Goal: Find specific page/section: Find specific page/section

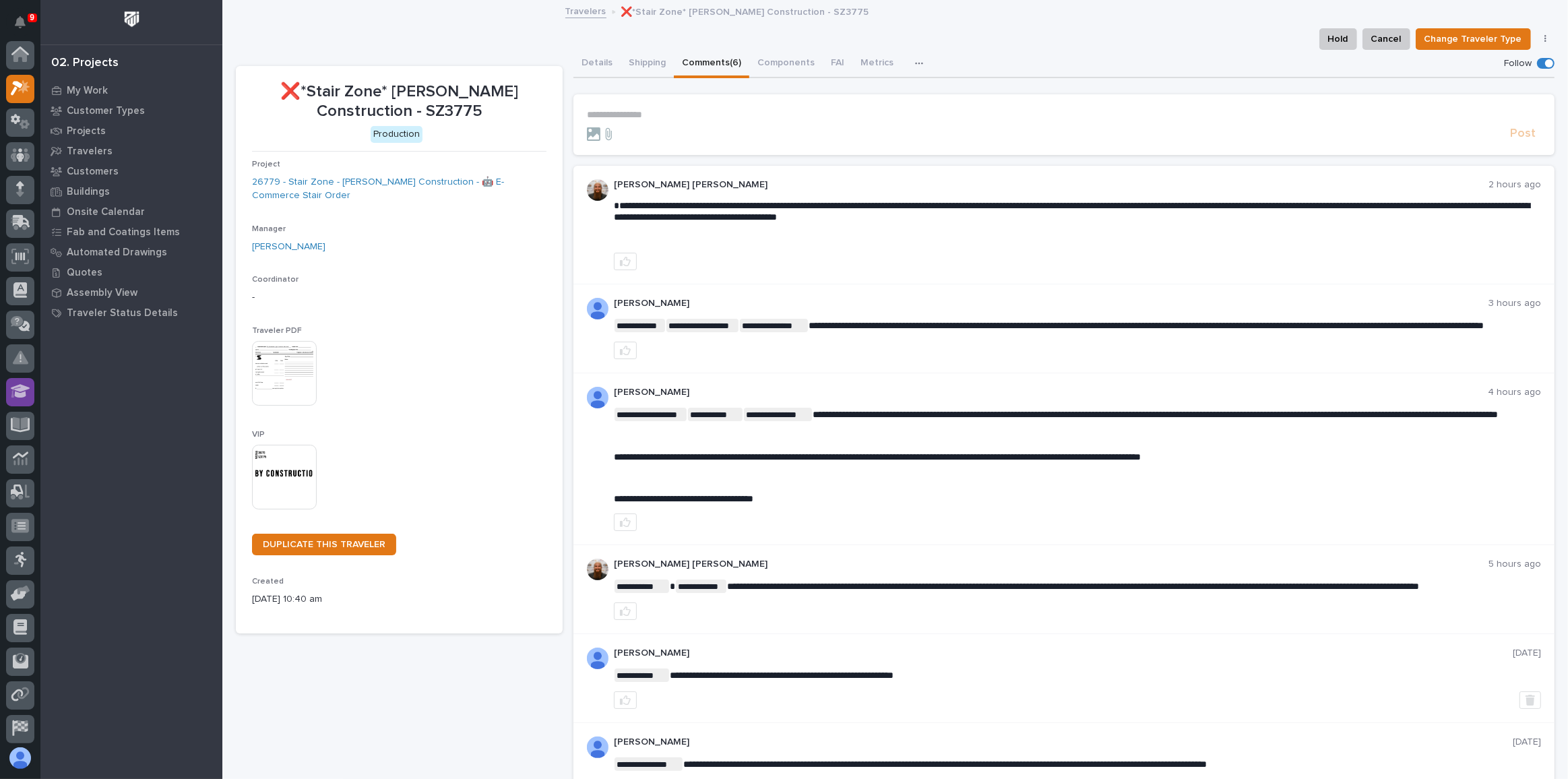
scroll to position [33, 0]
click at [93, 130] on p "Projects" at bounding box center [87, 131] width 40 height 12
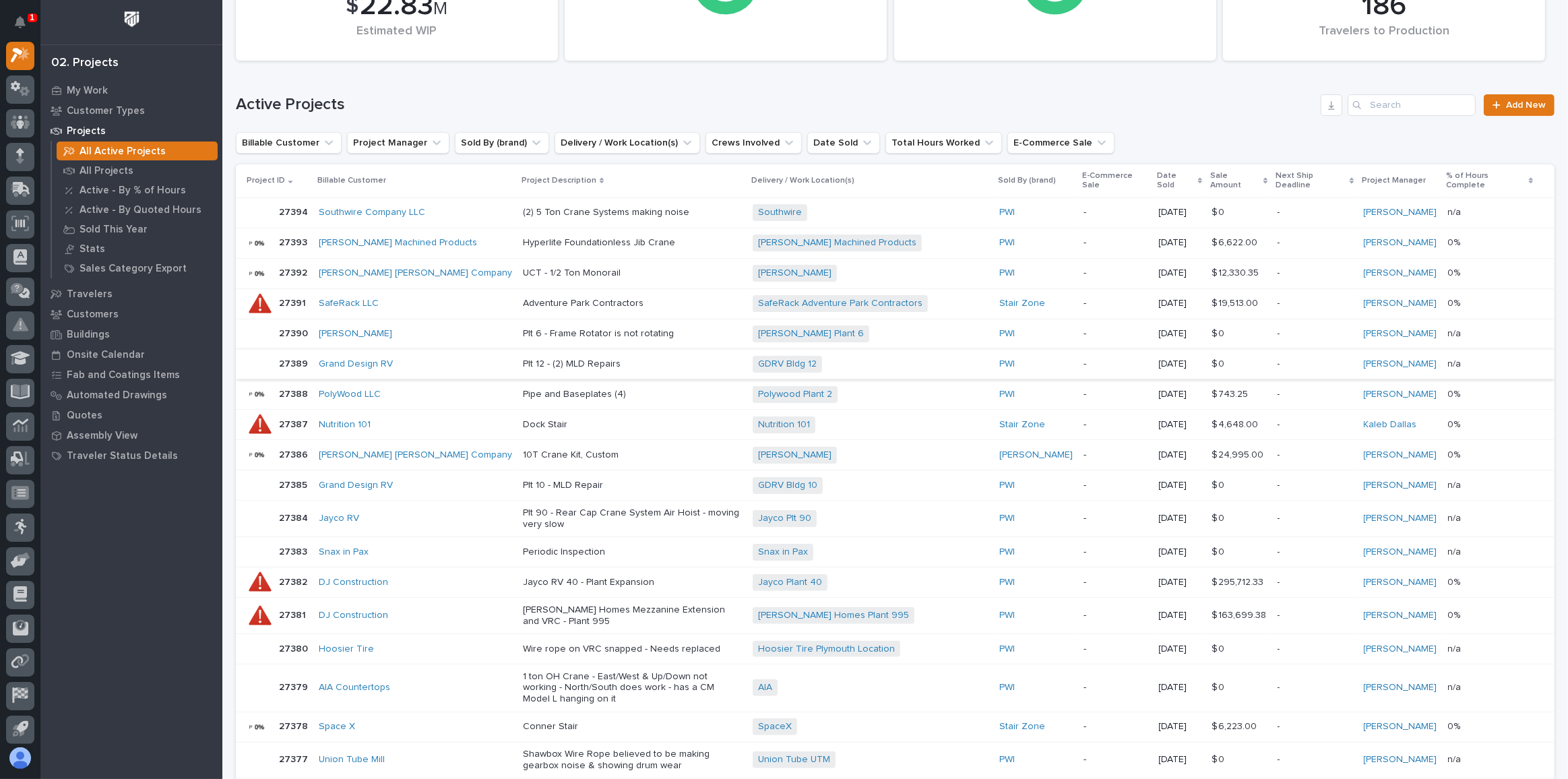
scroll to position [31, 0]
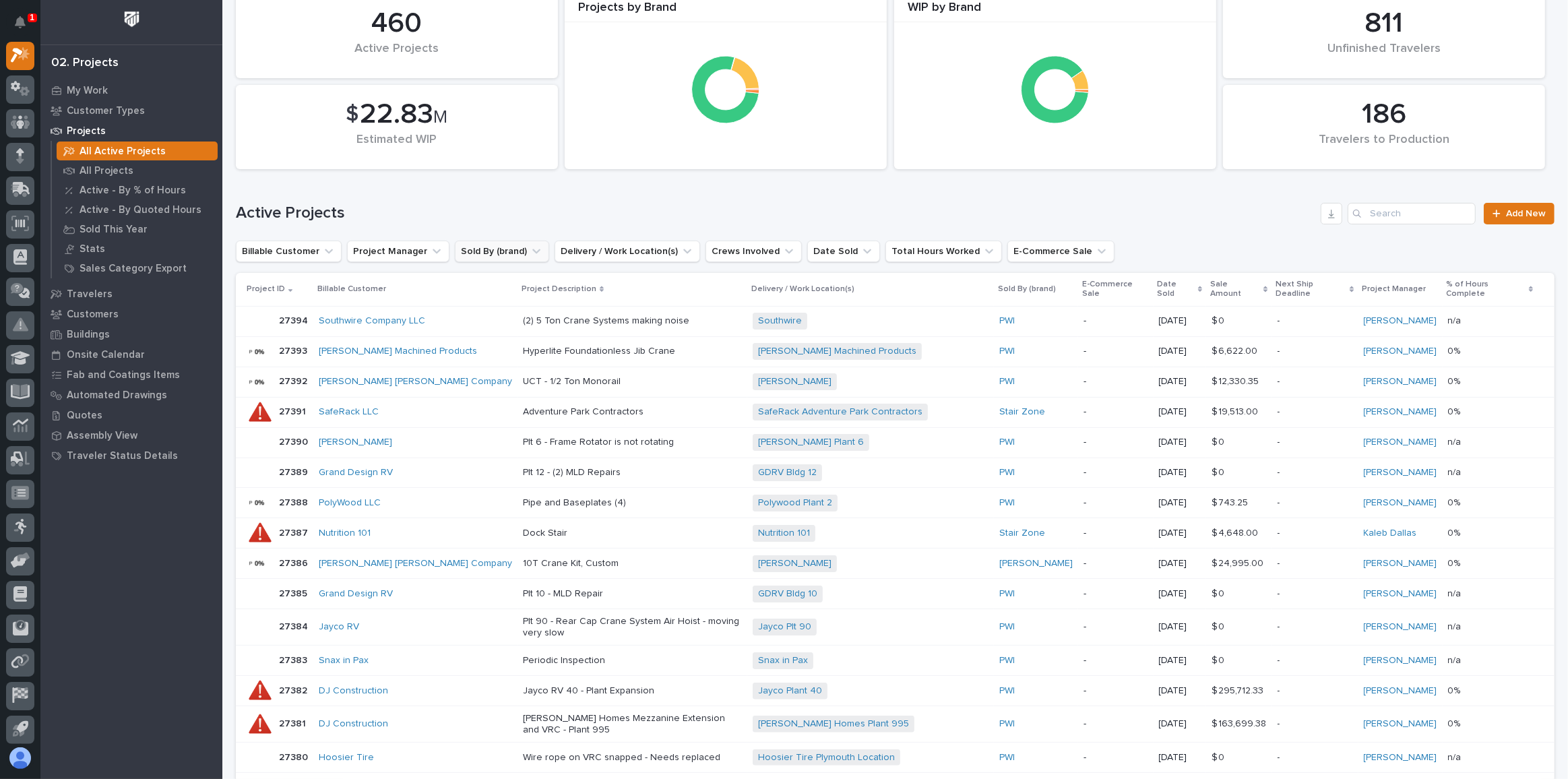
click at [502, 252] on button "Sold By (brand)" at bounding box center [501, 251] width 94 height 22
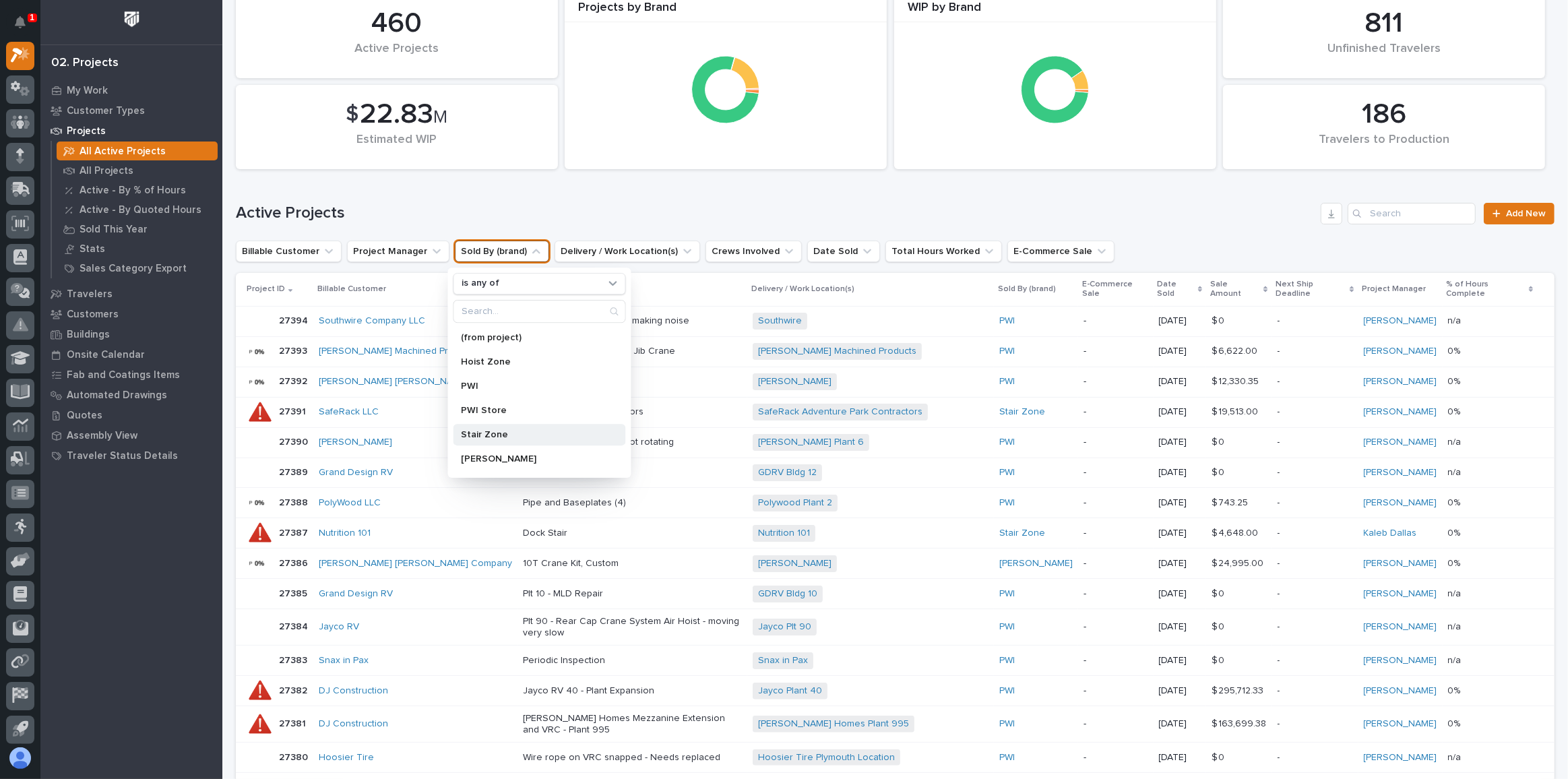
click at [490, 430] on p "Stair Zone" at bounding box center [533, 435] width 143 height 10
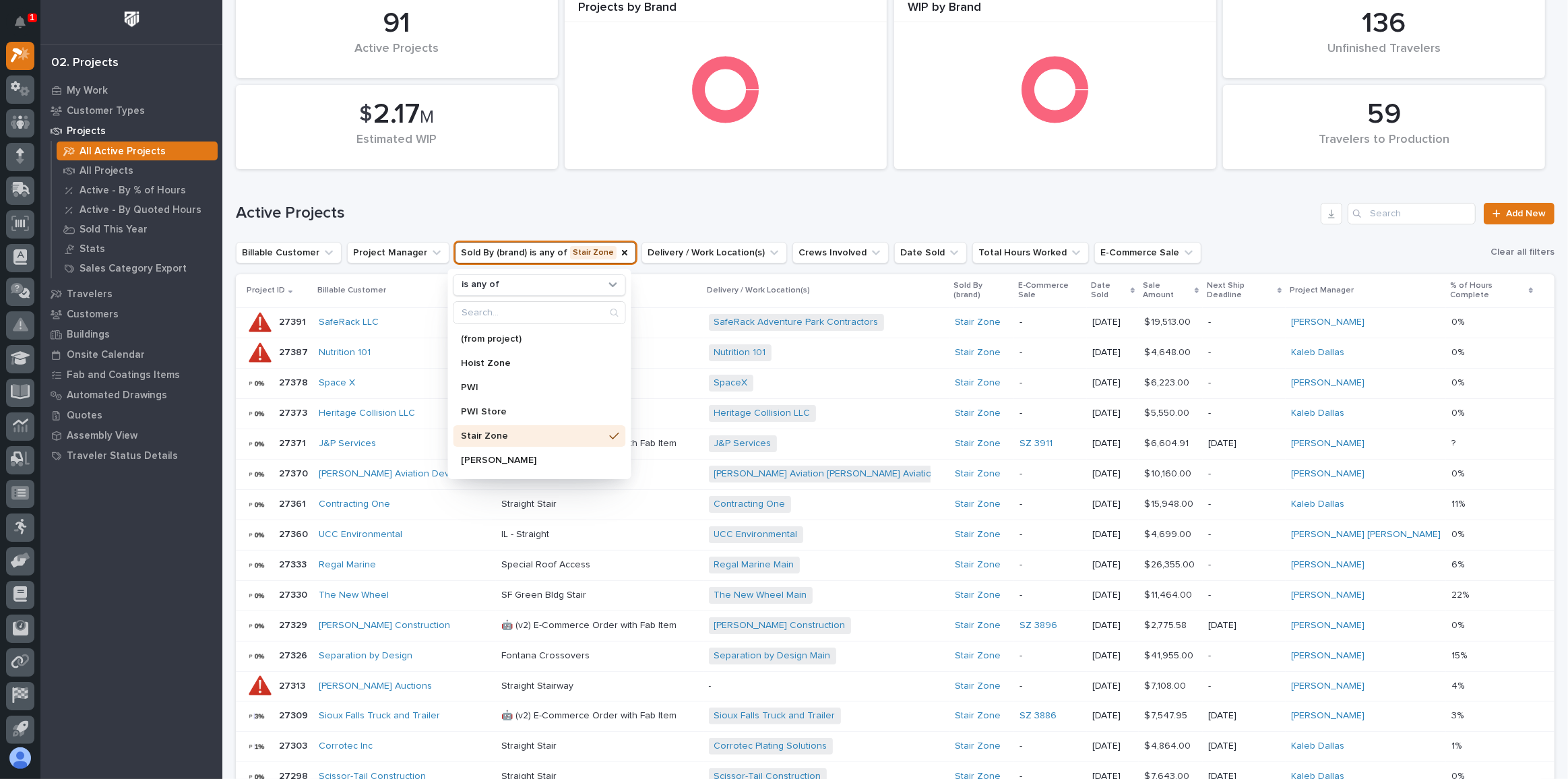
click at [675, 210] on h1 "Active Projects" at bounding box center [776, 214] width 1080 height 20
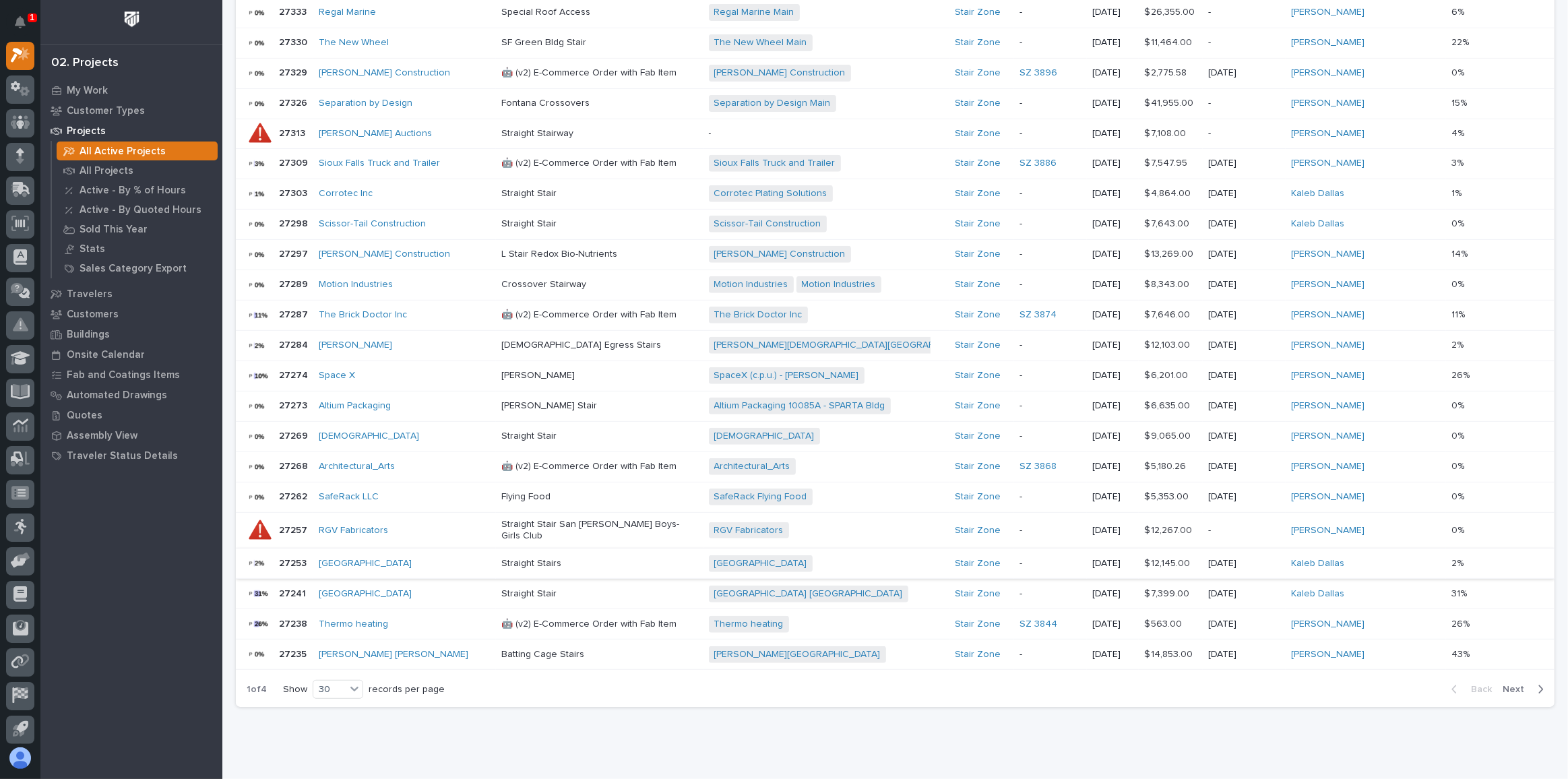
scroll to position [603, 0]
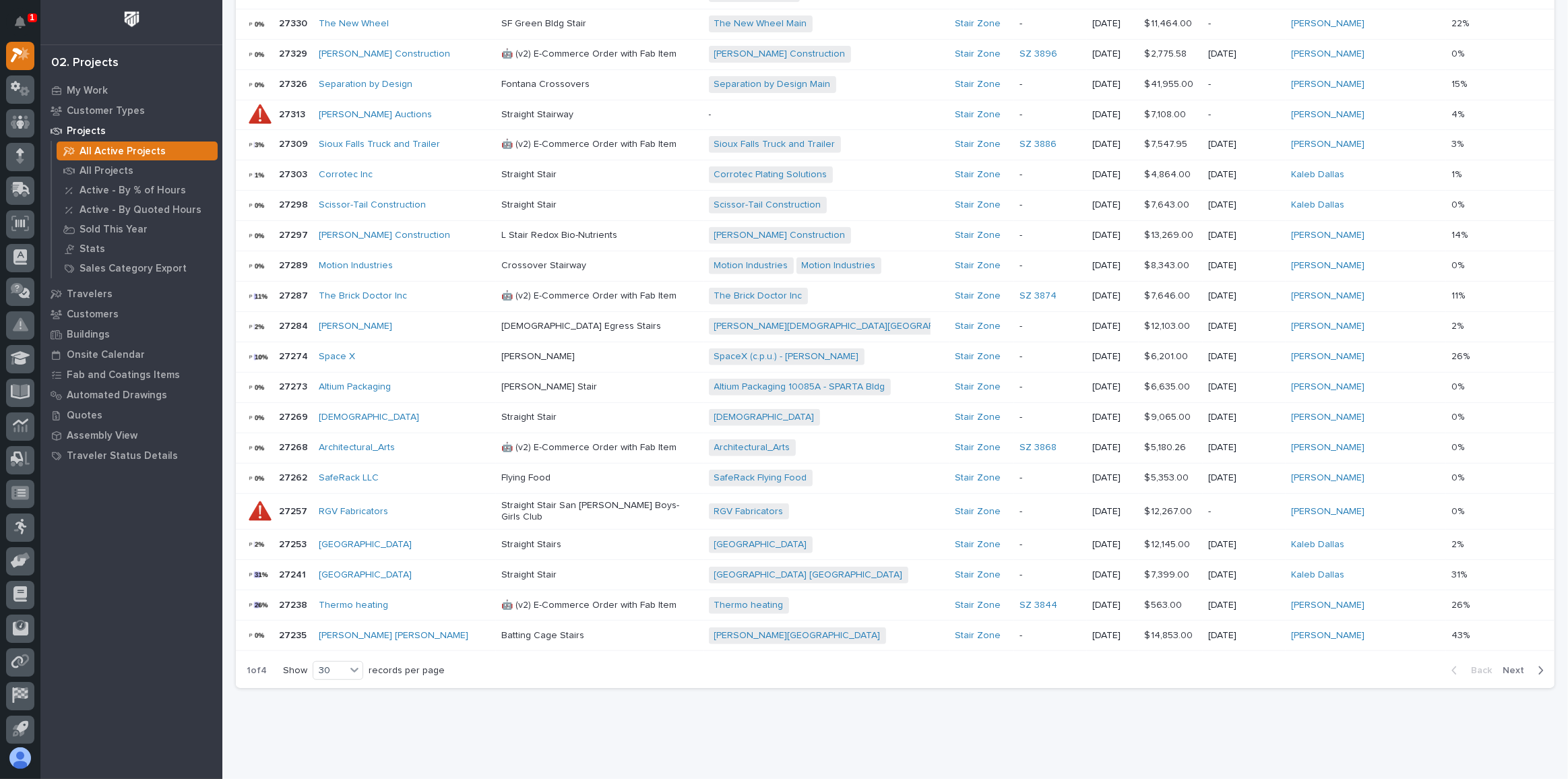
click at [1503, 664] on span "Next" at bounding box center [1518, 670] width 30 height 12
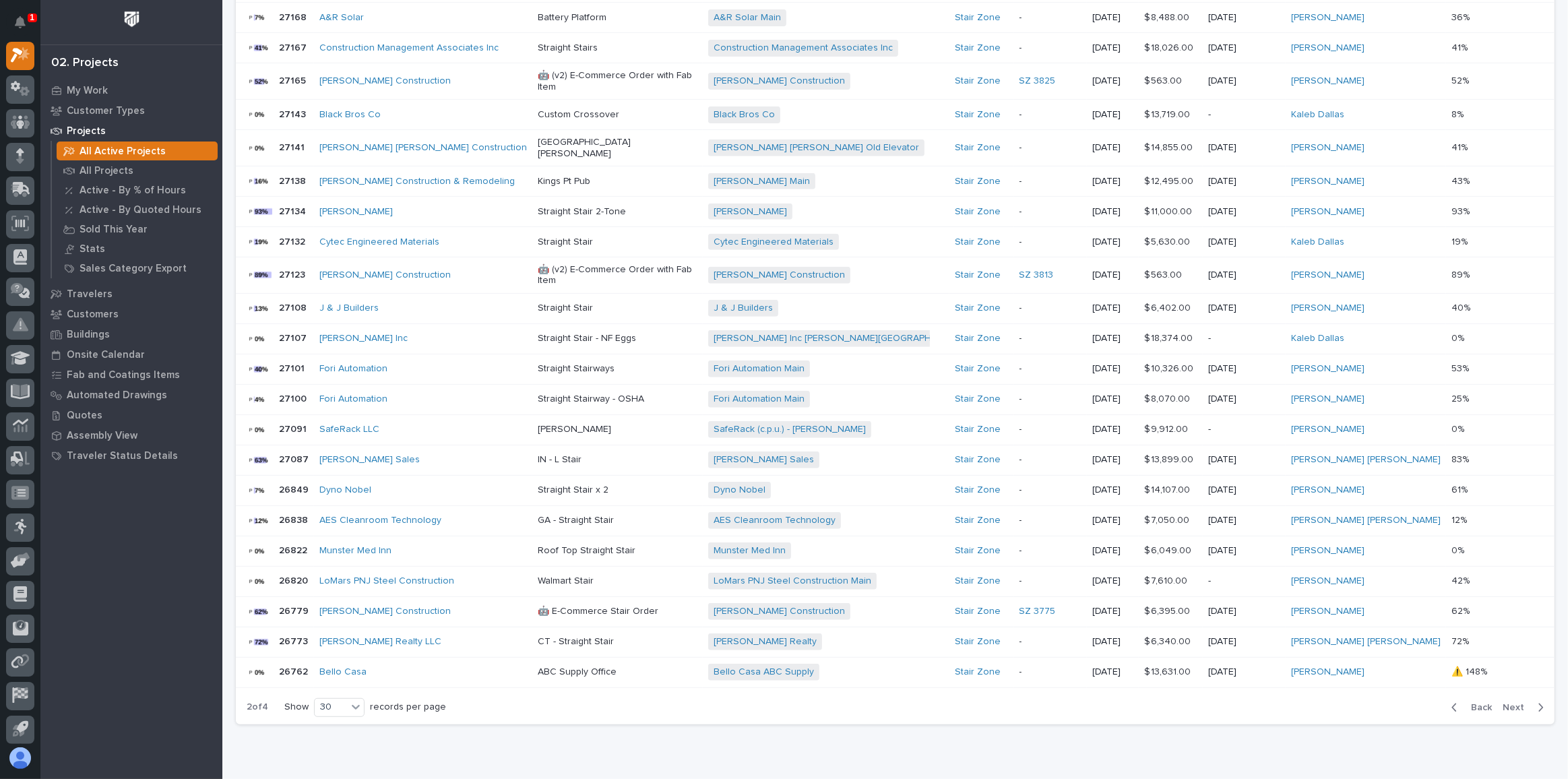
scroll to position [603, 0]
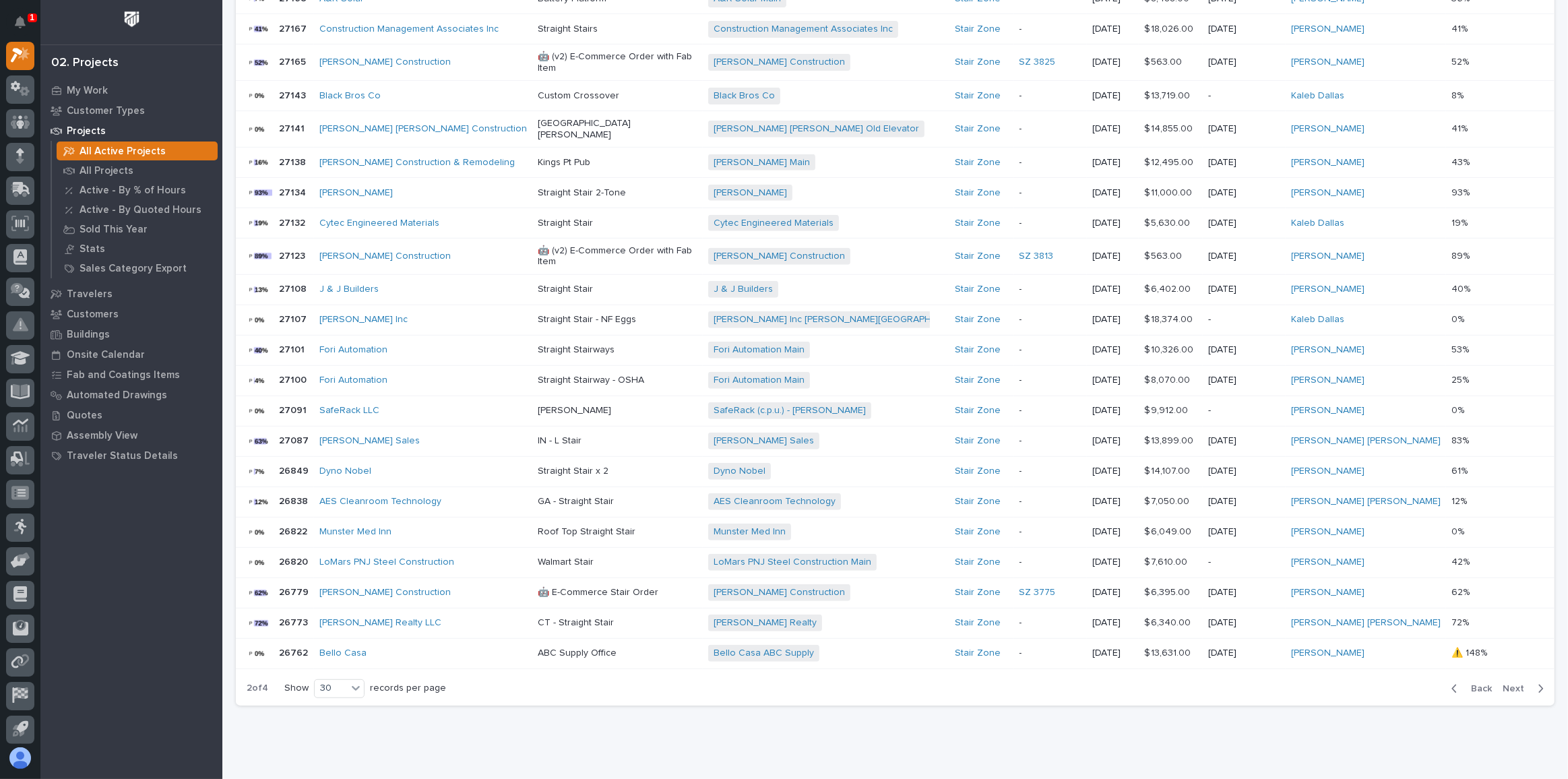
click at [1504, 683] on span "Next" at bounding box center [1518, 689] width 30 height 12
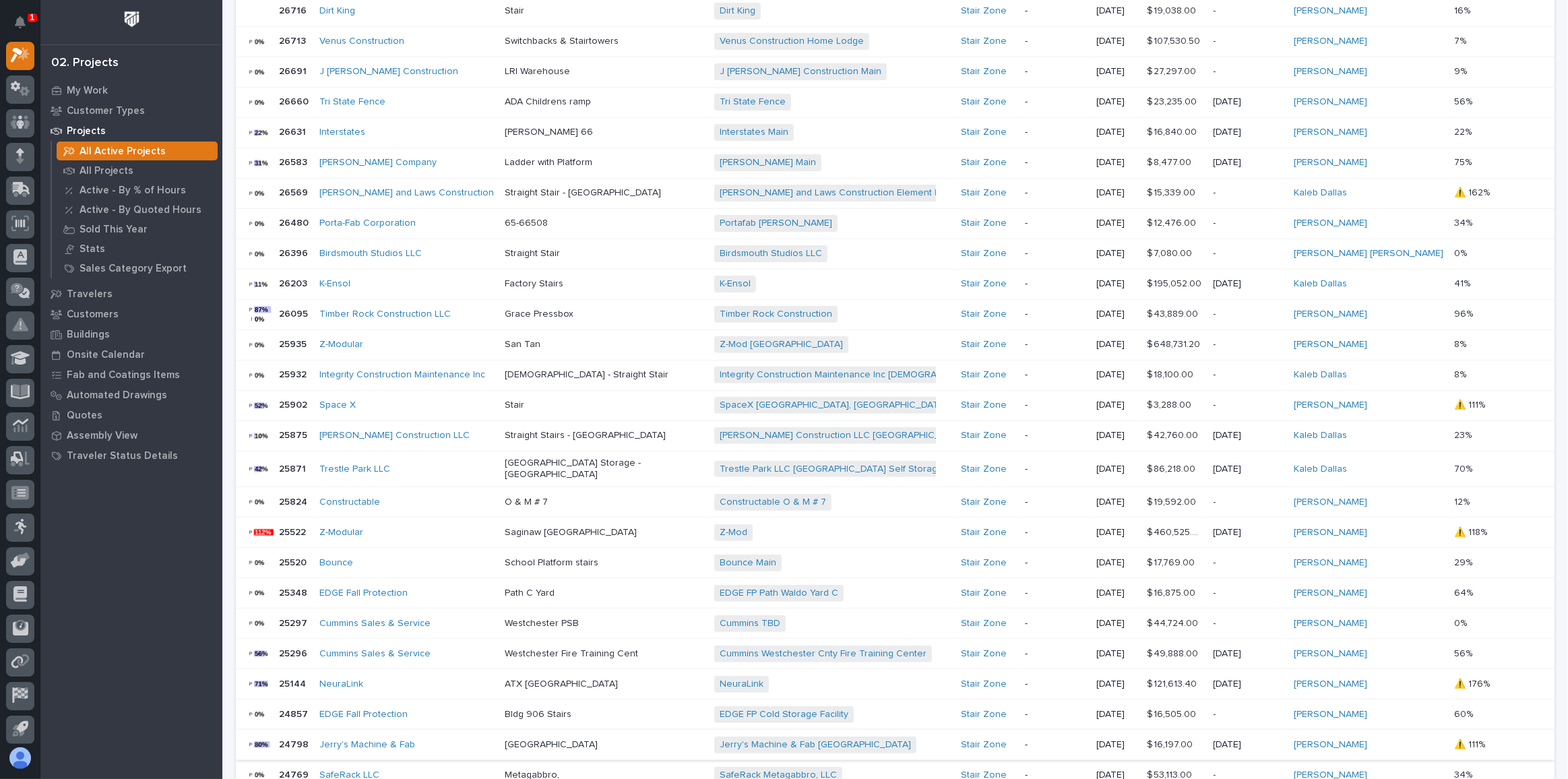
scroll to position [552, 0]
